Goal: Task Accomplishment & Management: Complete application form

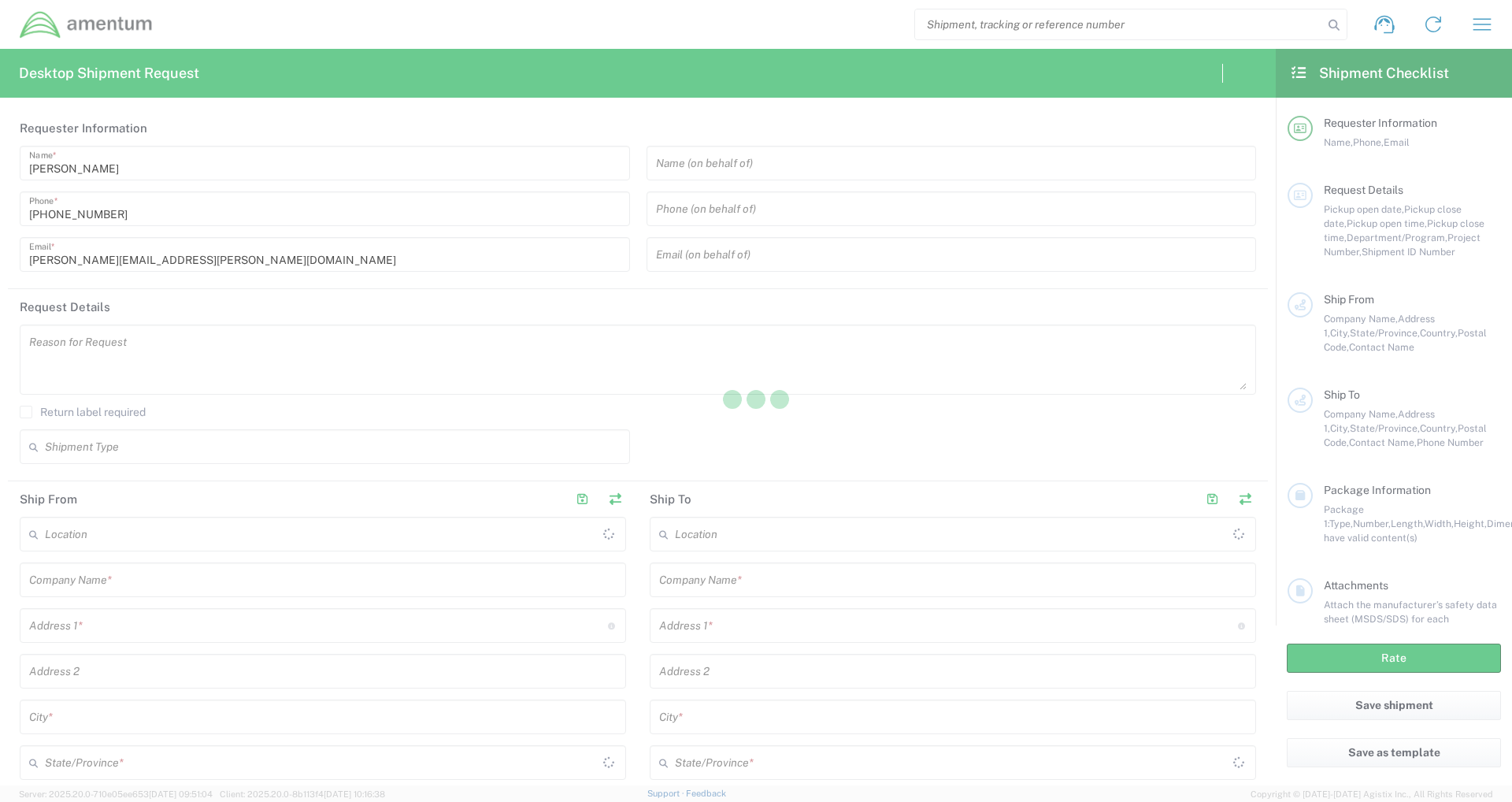
type input "United States"
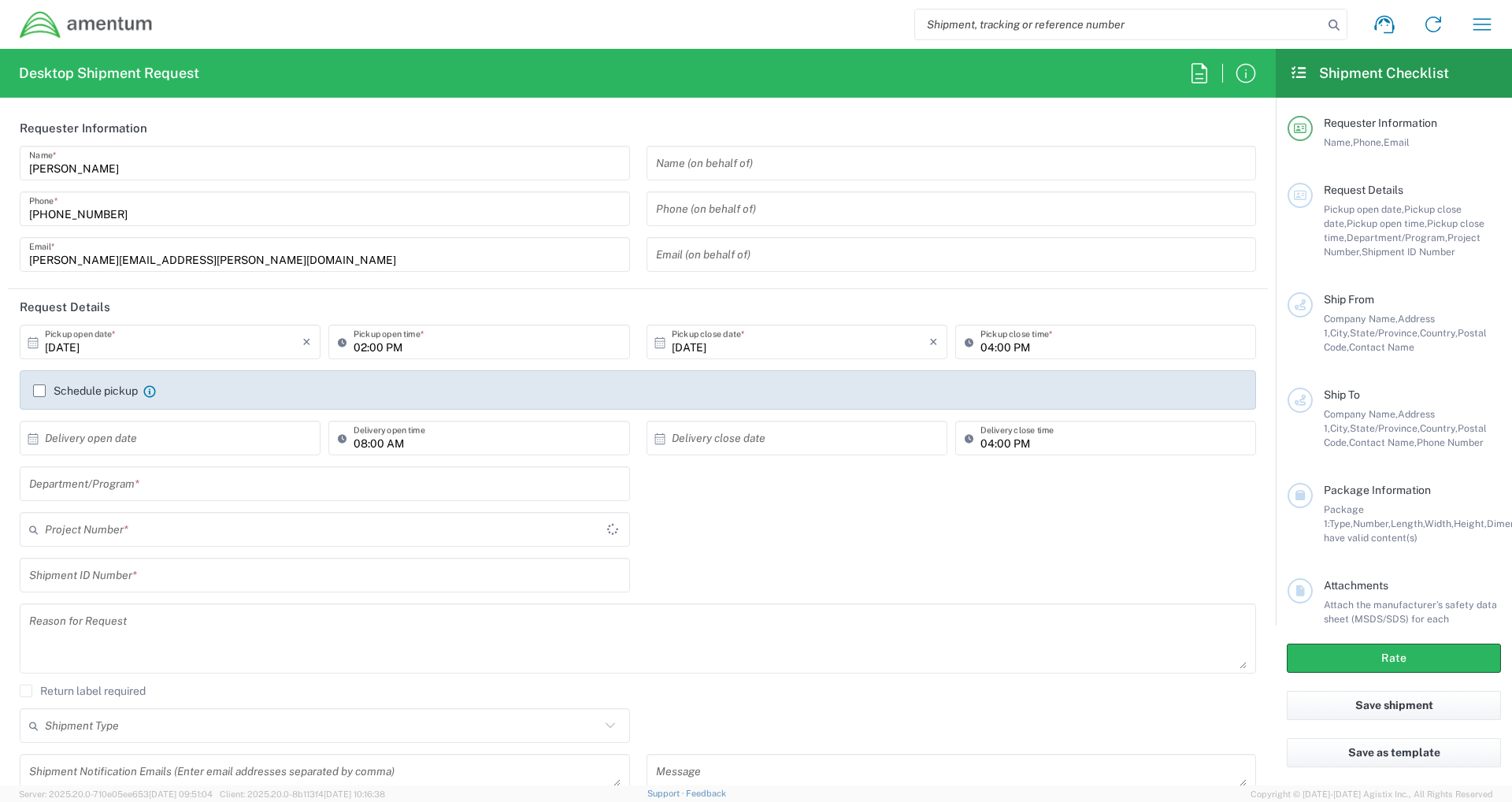
type input "MOJITO"
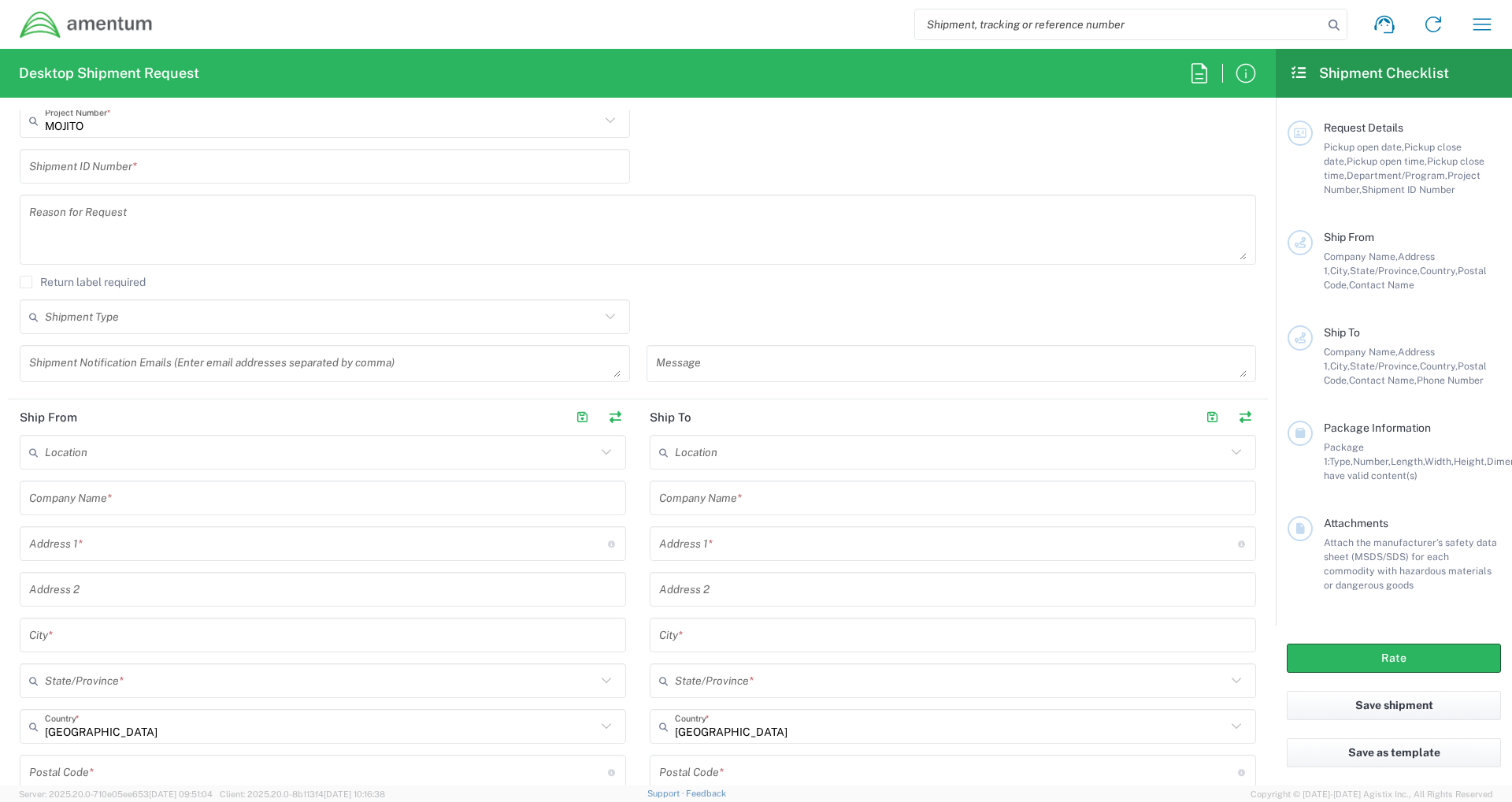
scroll to position [406, 0]
click at [1485, 31] on icon "button" at bounding box center [1482, 24] width 25 height 25
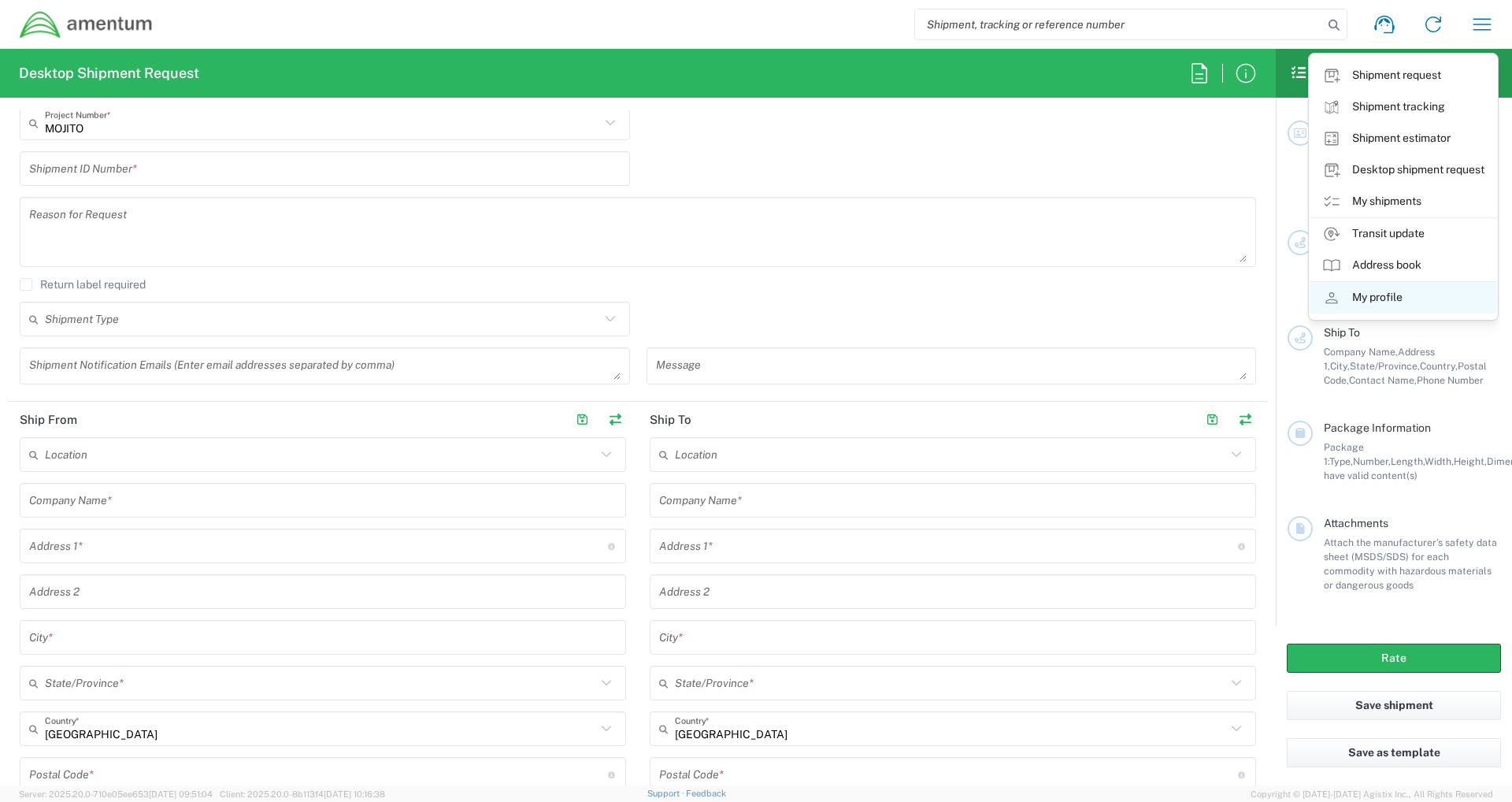
click at [1374, 298] on link "My profile" at bounding box center [1403, 297] width 188 height 31
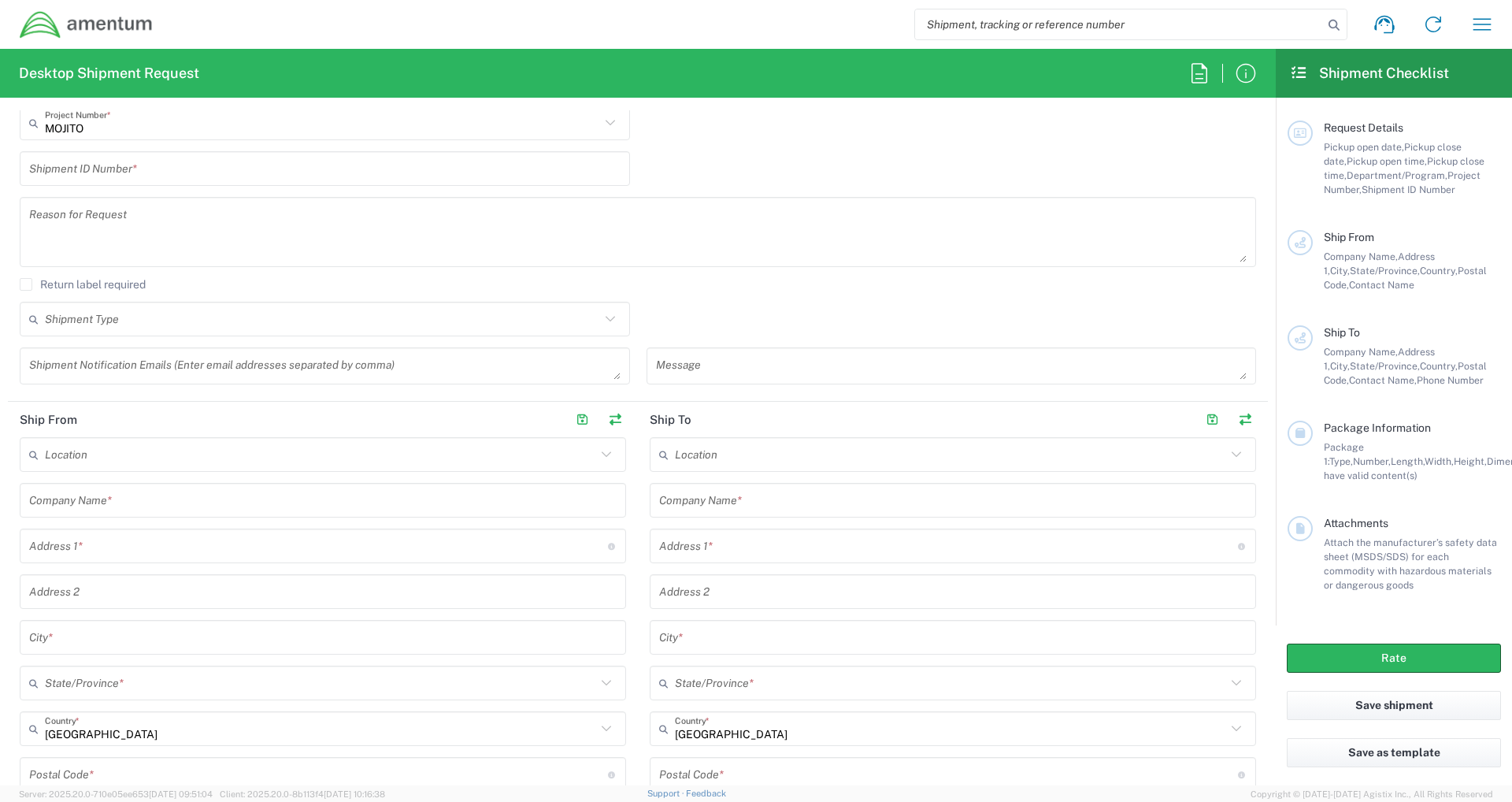
select select "US"
select select "US/Eastern"
select select "Thermal"
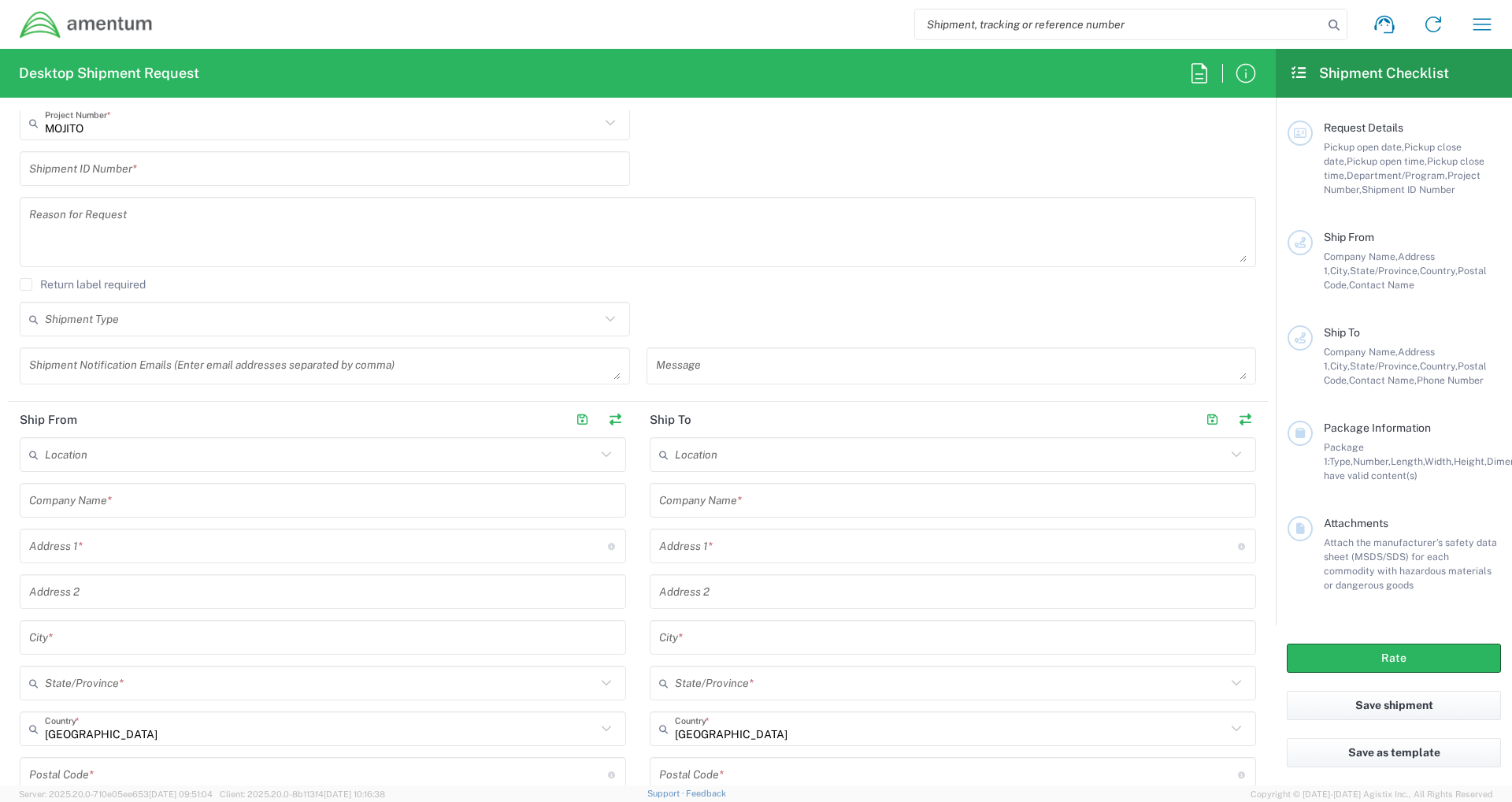
select select "Thermal"
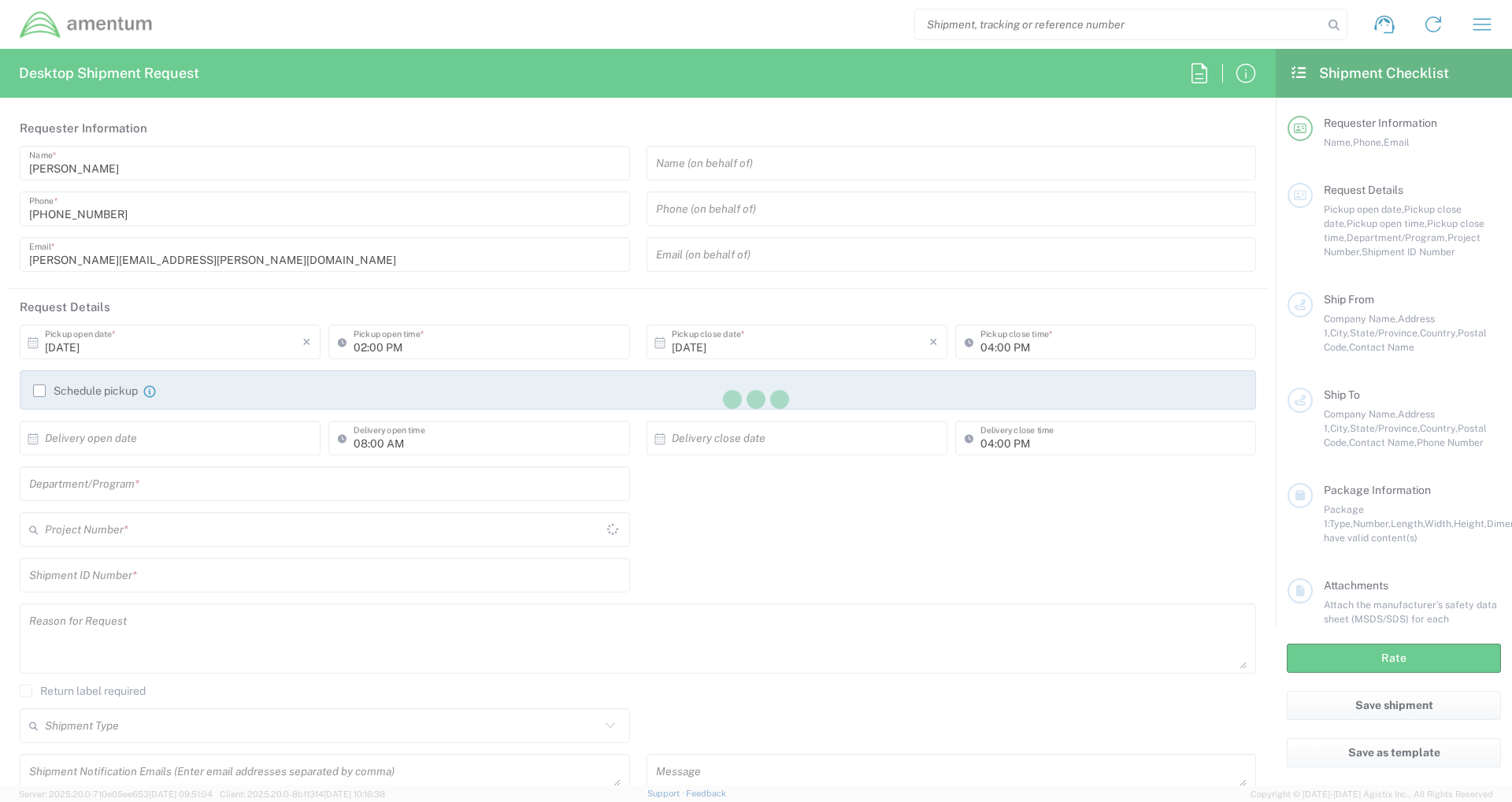
type input "MOJITO"
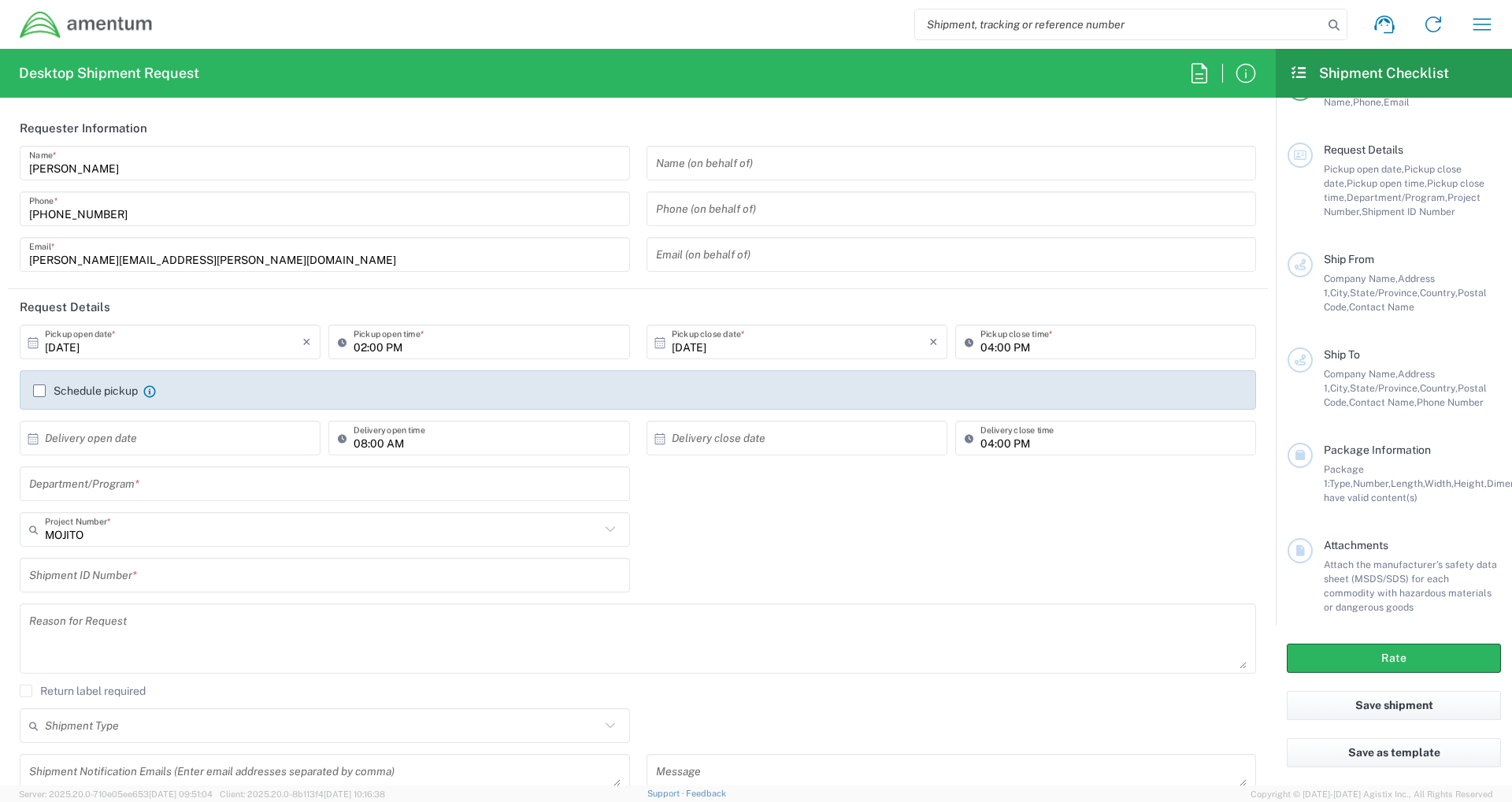
scroll to position [62, 0]
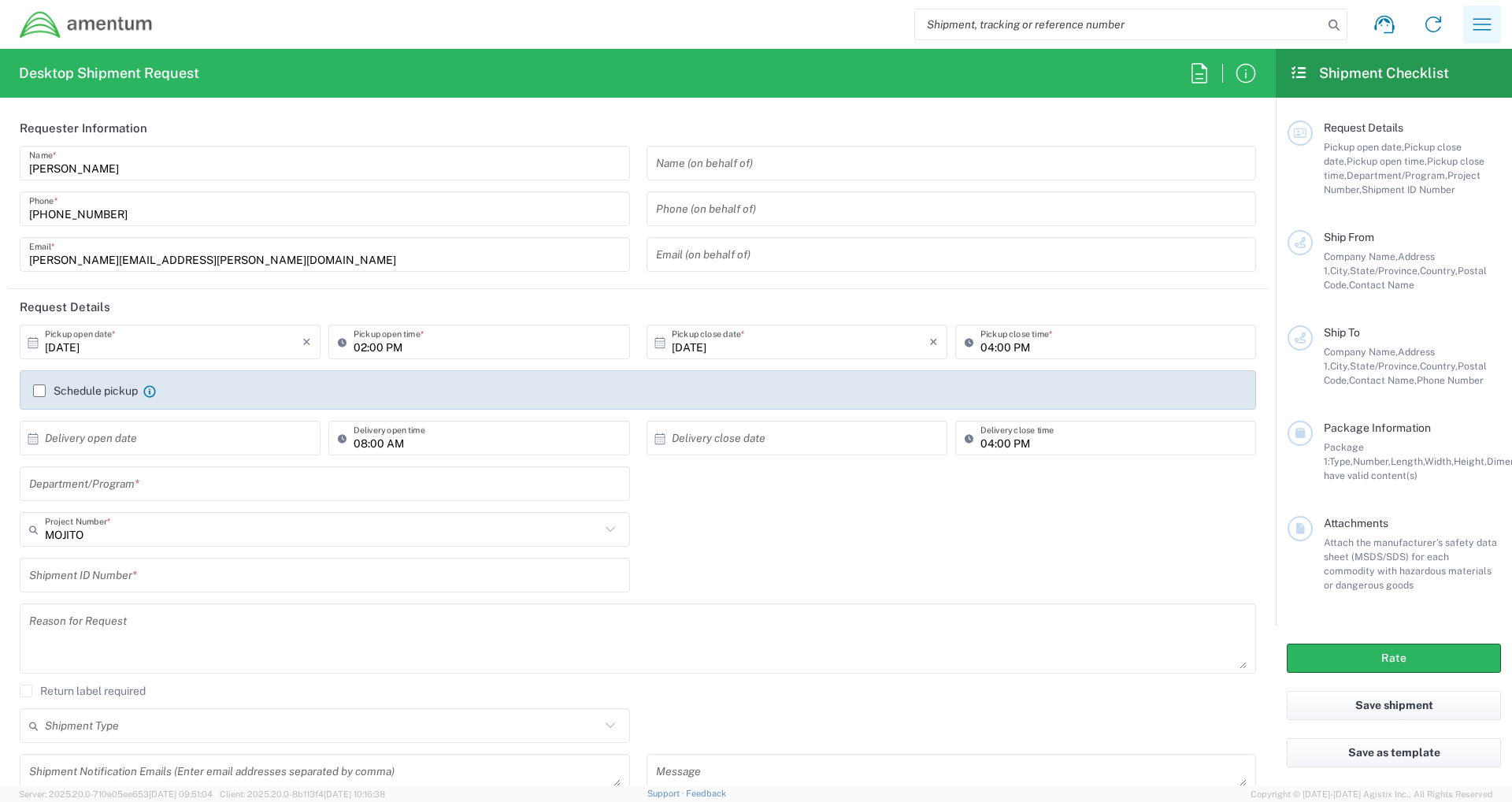
click at [1474, 18] on icon "button" at bounding box center [1482, 24] width 25 height 25
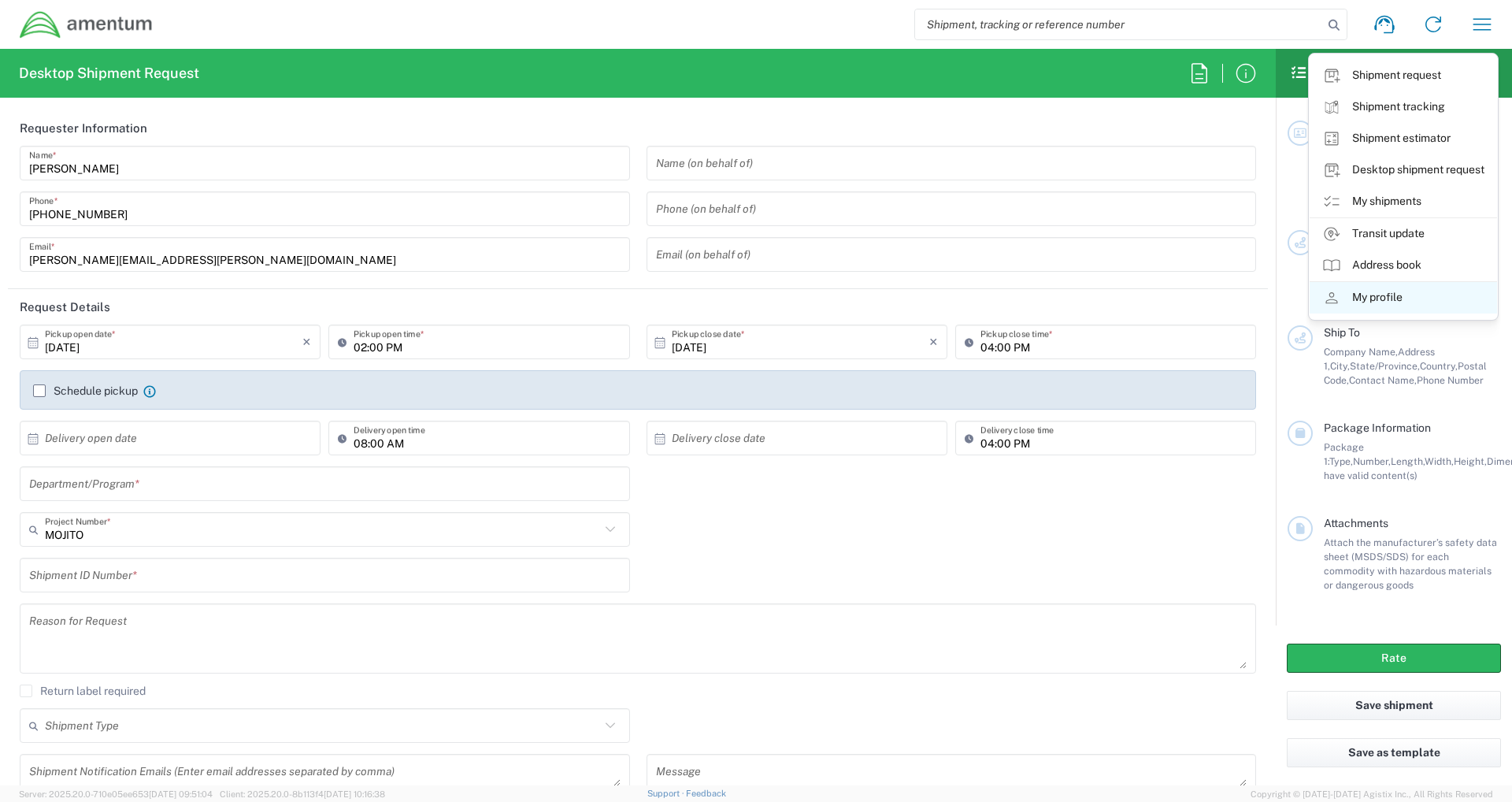
click at [1375, 295] on link "My profile" at bounding box center [1403, 297] width 188 height 31
select select "US"
select select "US/Eastern"
select select "Thermal"
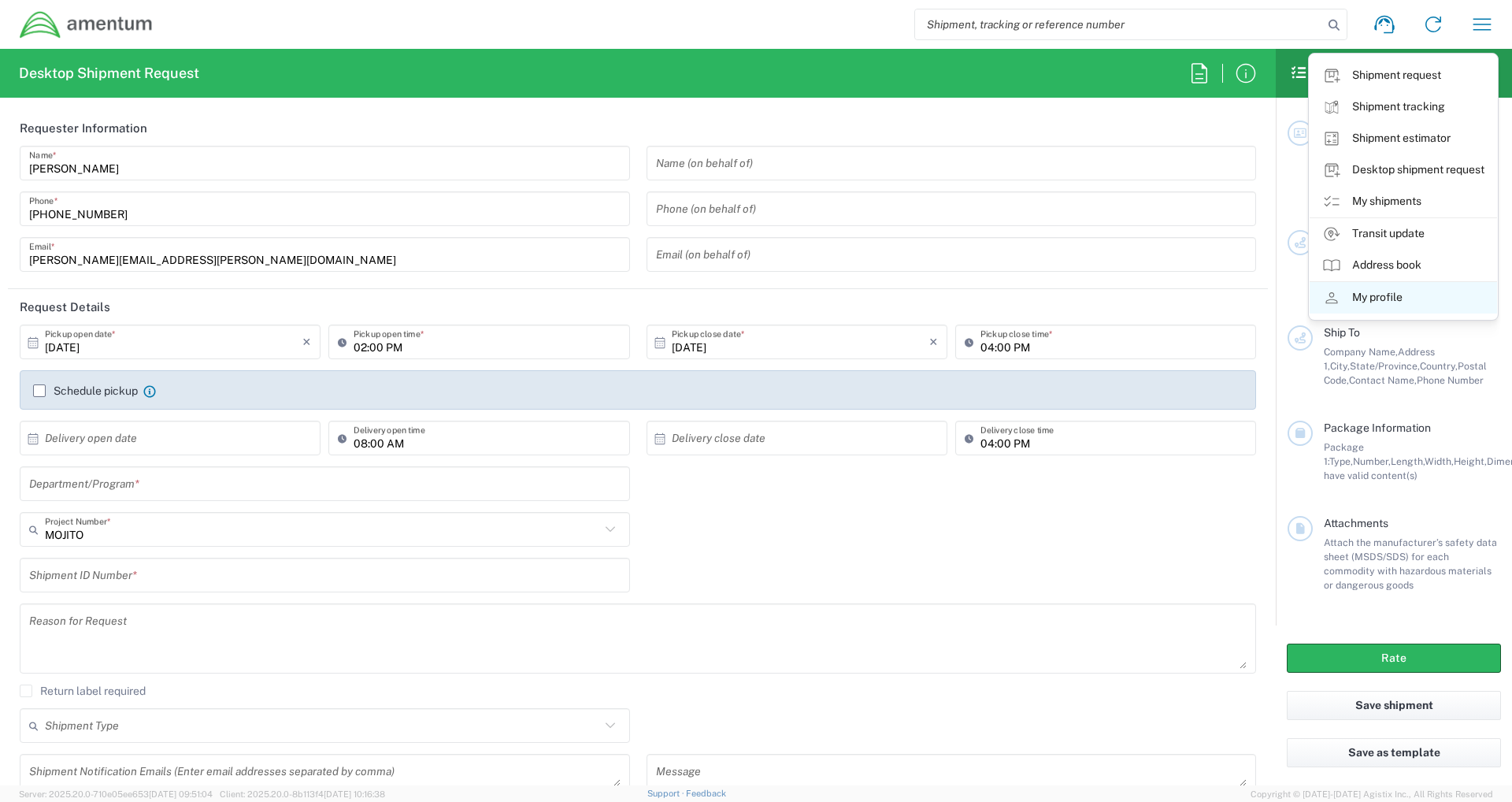
select select "Thermal"
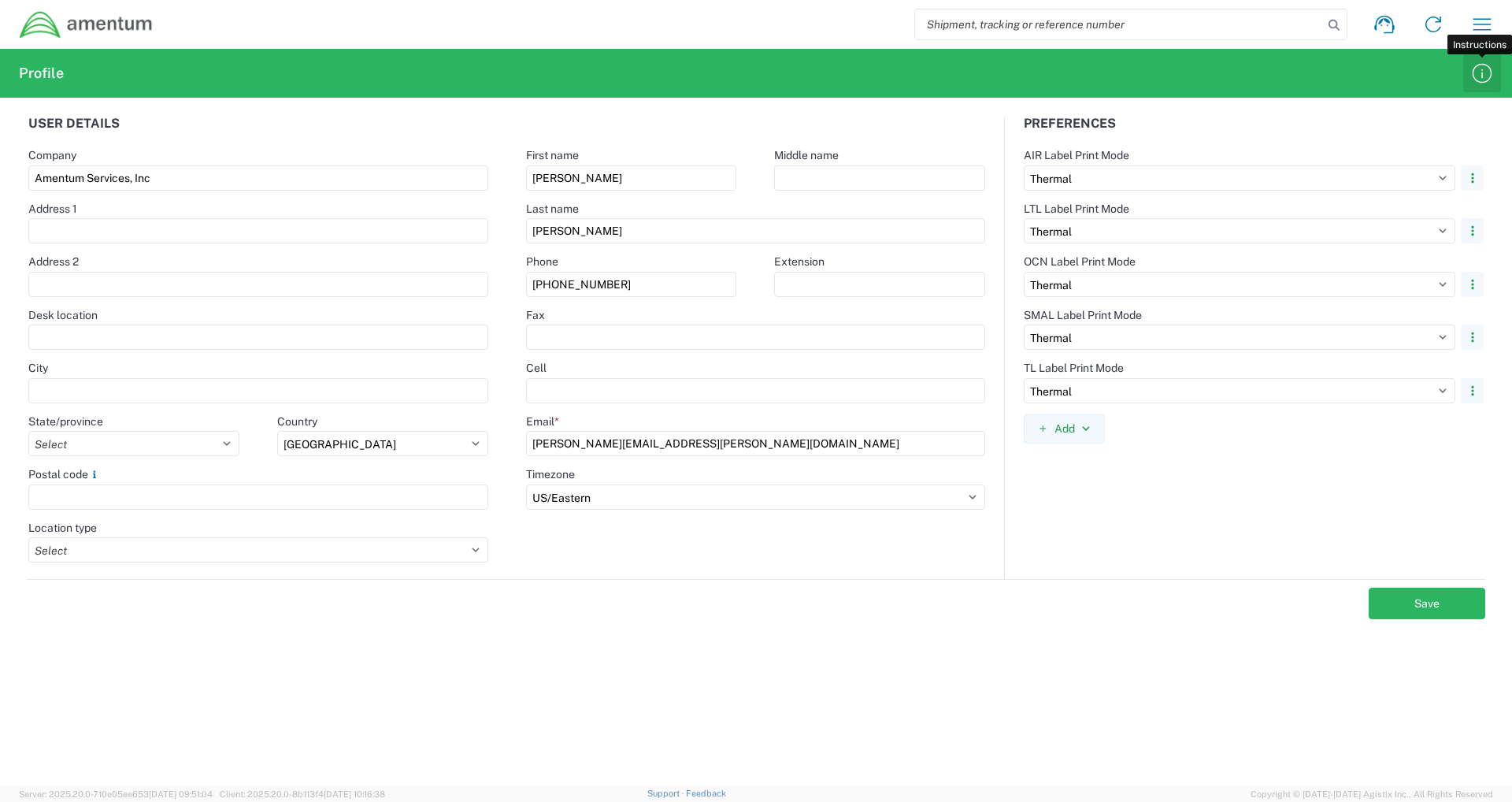
click at [1479, 77] on icon "button" at bounding box center [1482, 73] width 25 height 25
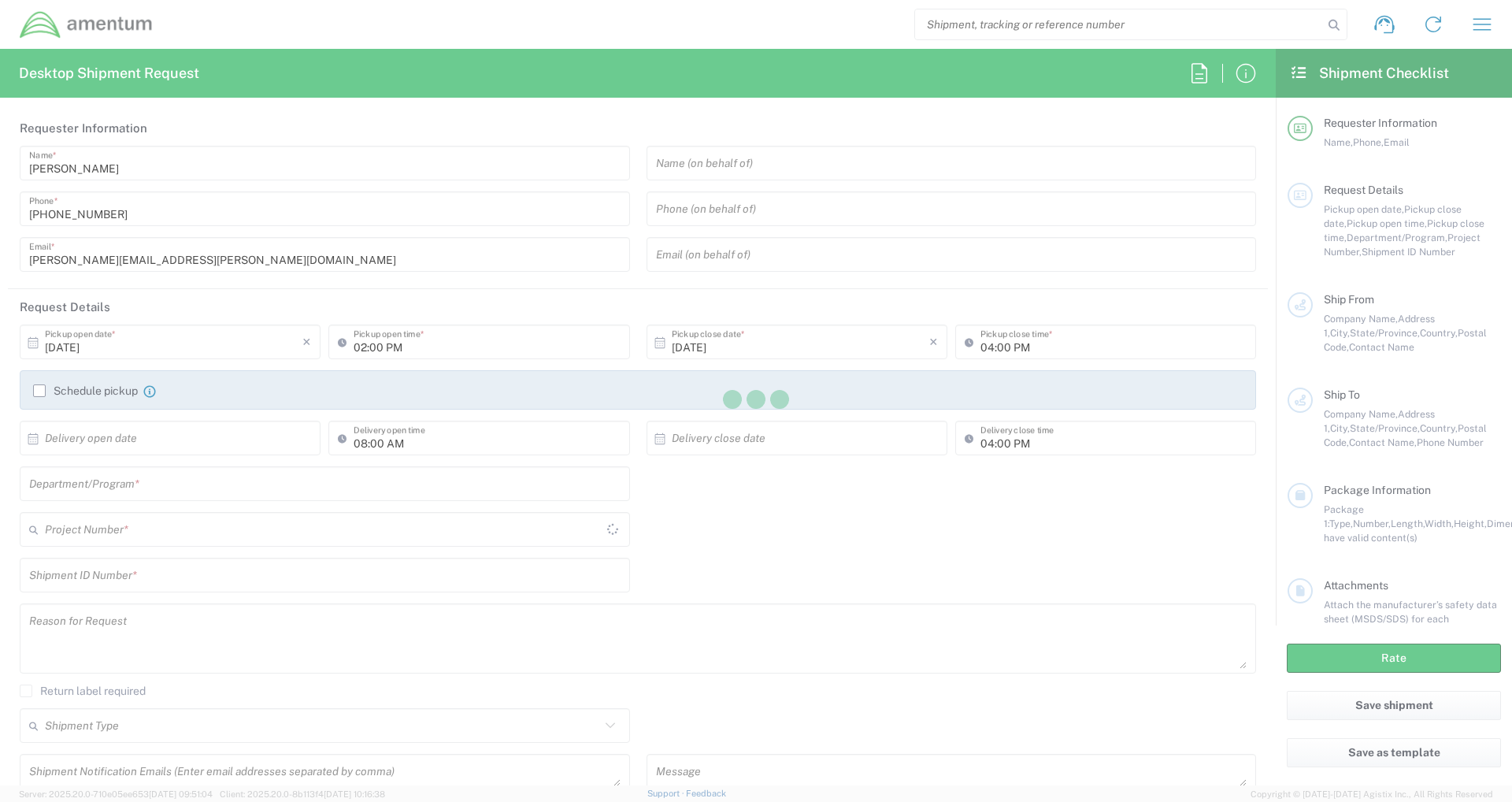
type input "MOJITO"
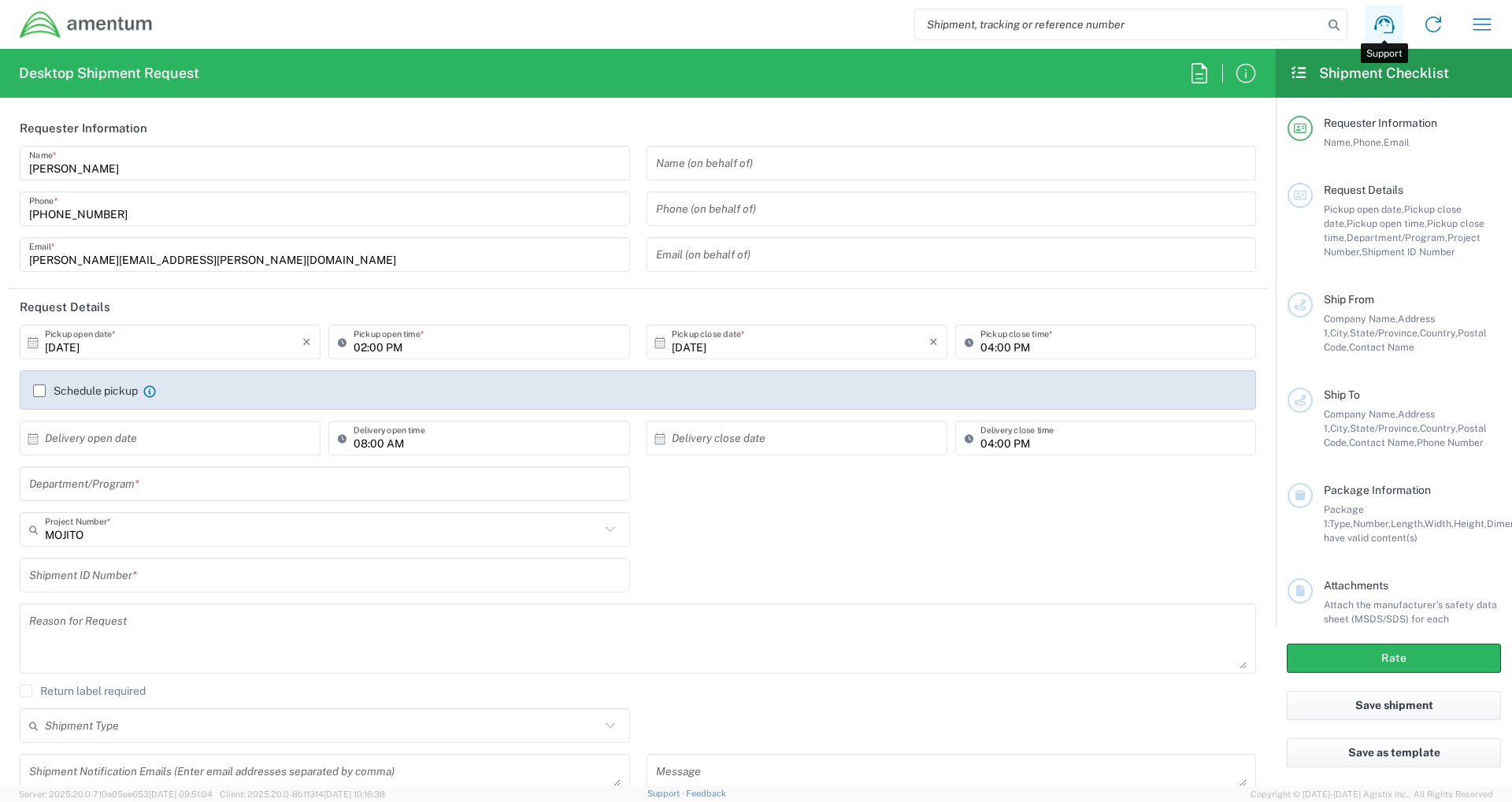
click at [1397, 36] on icon at bounding box center [1384, 24] width 25 height 25
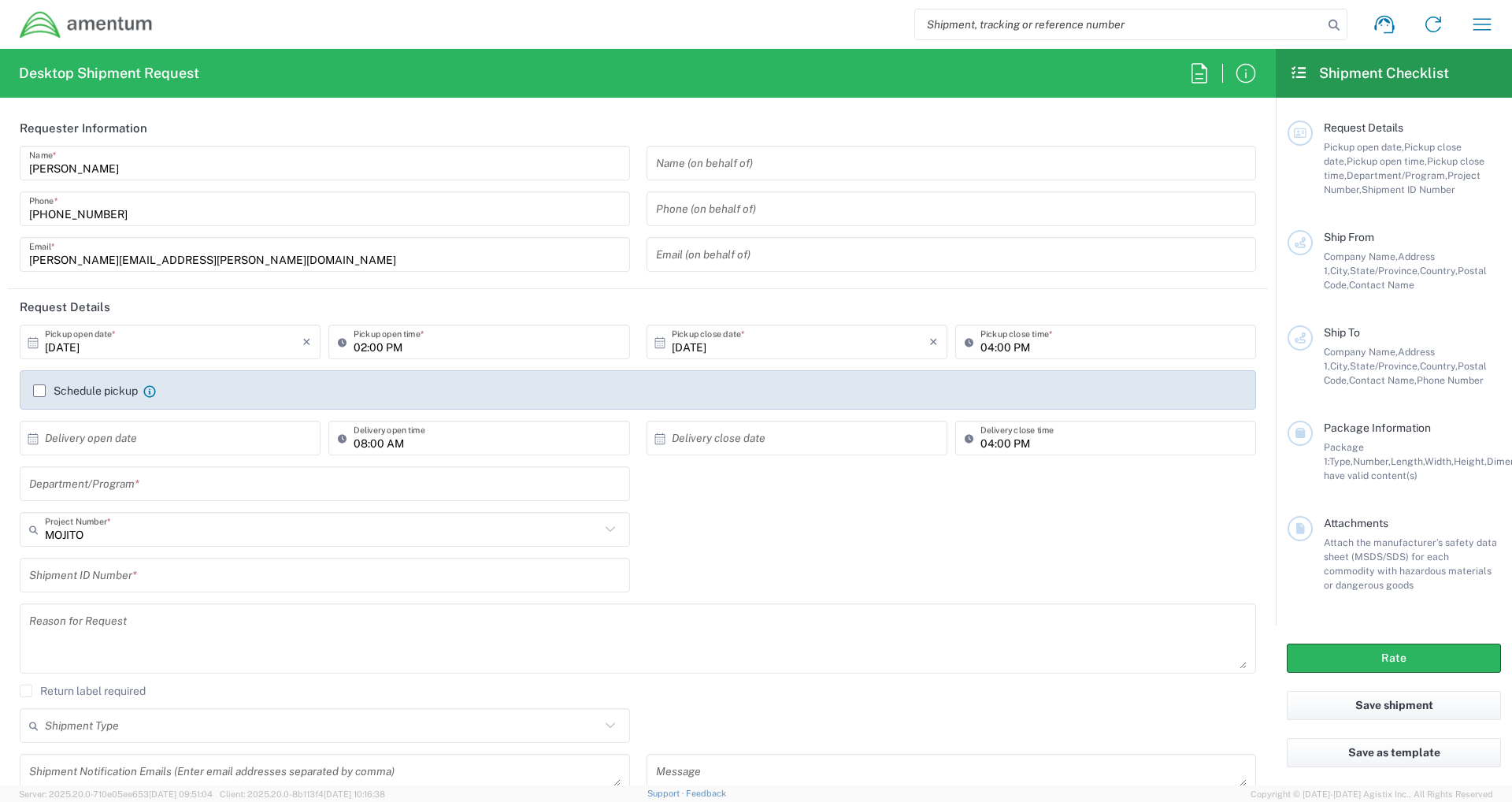
click at [1197, 23] on input "search" at bounding box center [1119, 24] width 408 height 30
